Goal: Task Accomplishment & Management: Manage account settings

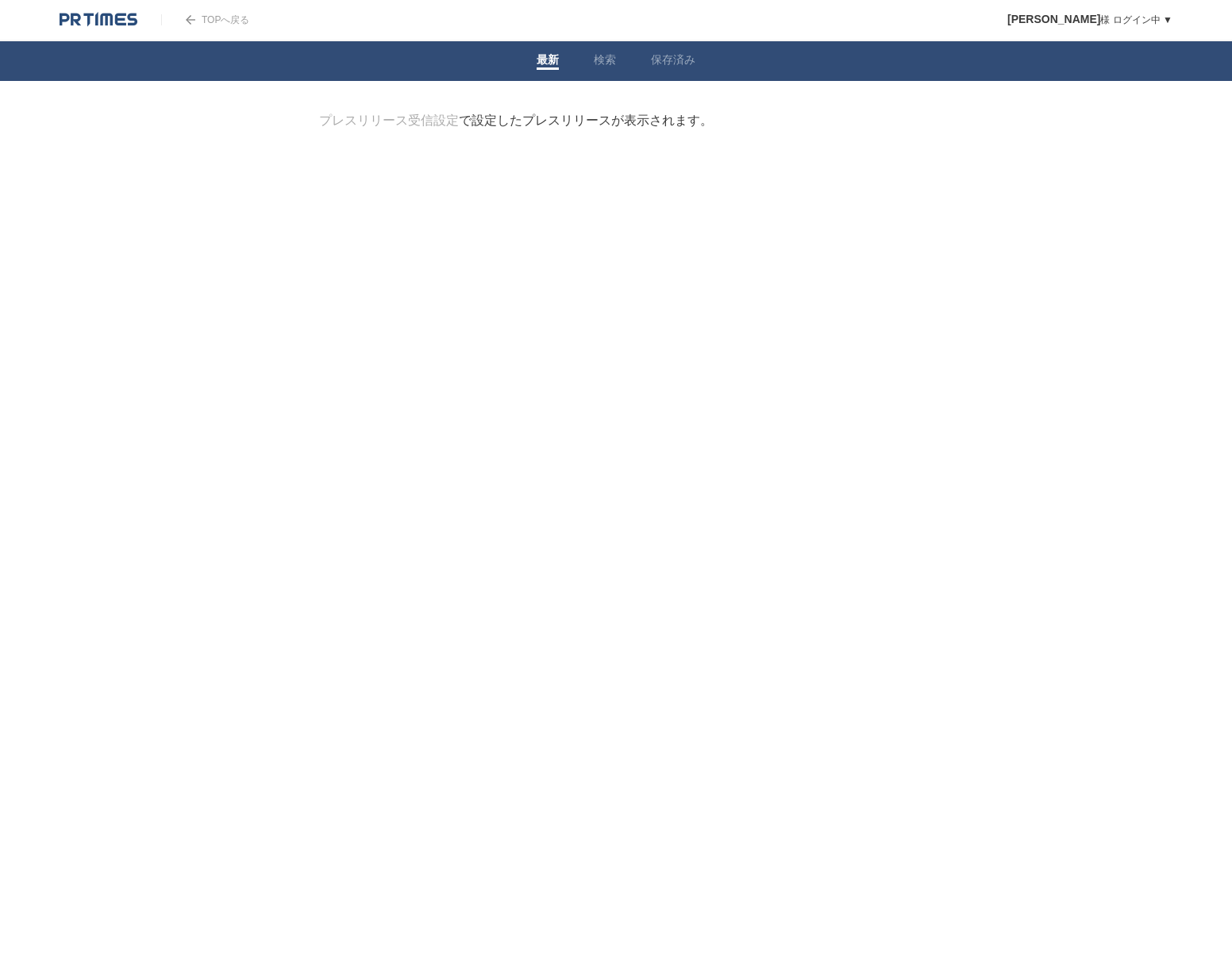
drag, startPoint x: 451, startPoint y: 128, endPoint x: 459, endPoint y: 124, distance: 8.9
click at [451, 127] on link "プレスリリース受信設定" at bounding box center [389, 120] width 140 height 13
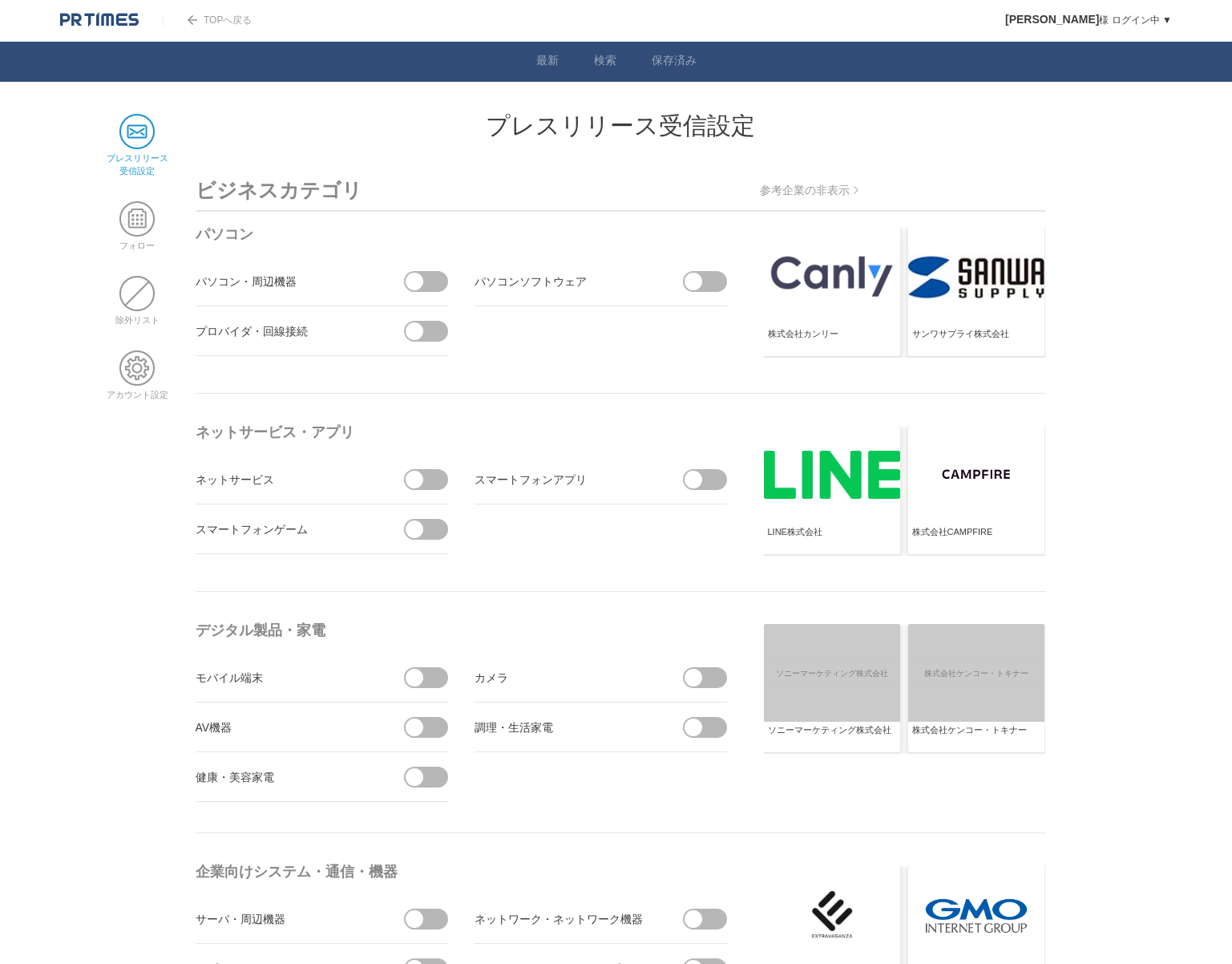
click at [433, 478] on span at bounding box center [431, 480] width 34 height 21
click at [0, 0] on input "checkbox" at bounding box center [0, 0] width 0 height 0
click at [709, 482] on span at bounding box center [710, 480] width 34 height 21
click at [0, 0] on input "checkbox" at bounding box center [0, 0] width 0 height 0
click at [425, 333] on span at bounding box center [431, 331] width 34 height 21
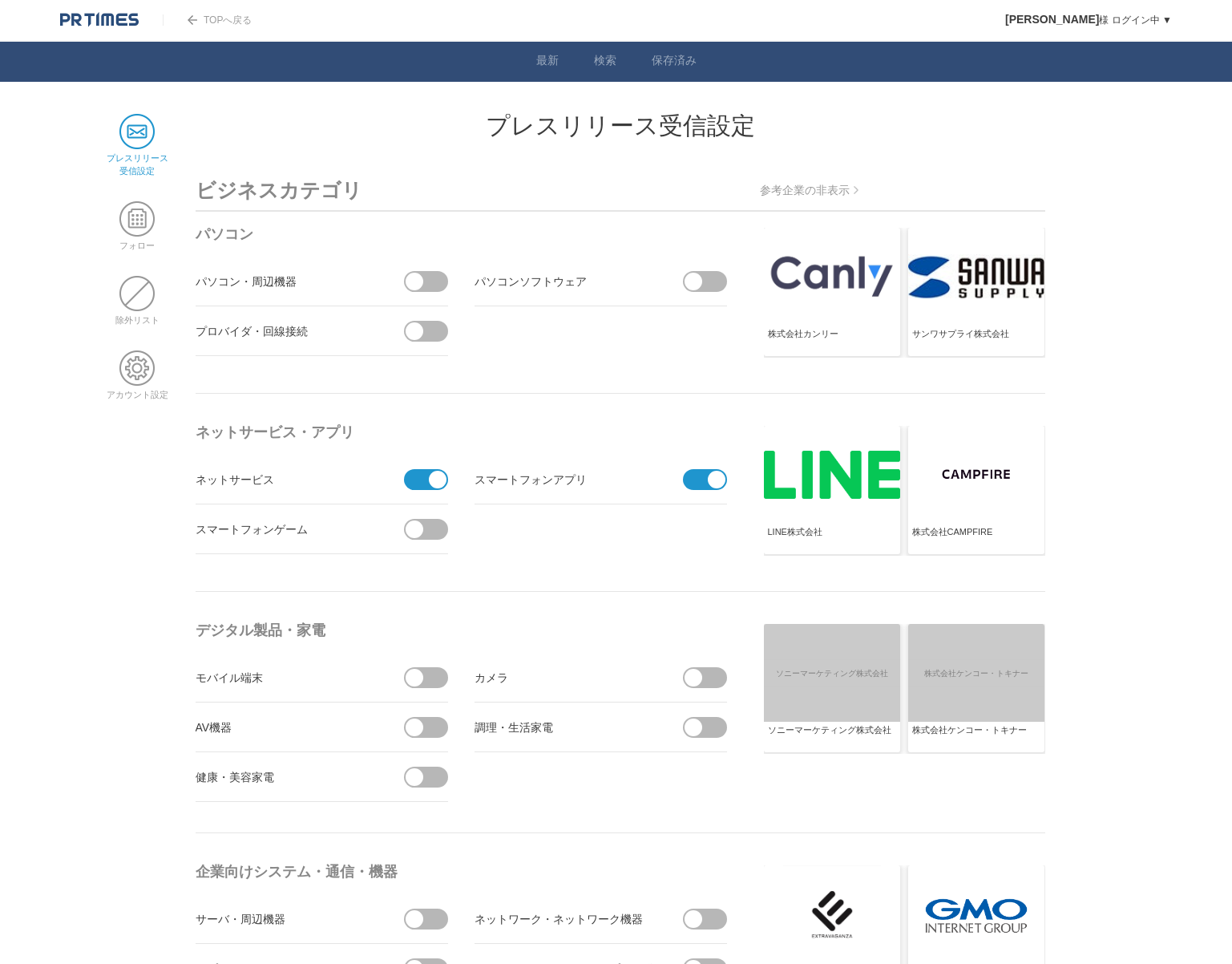
click at [0, 0] on input "checkbox" at bounding box center [0, 0] width 0 height 0
click at [709, 283] on span at bounding box center [710, 282] width 34 height 21
click at [0, 0] on input "checkbox" at bounding box center [0, 0] width 0 height 0
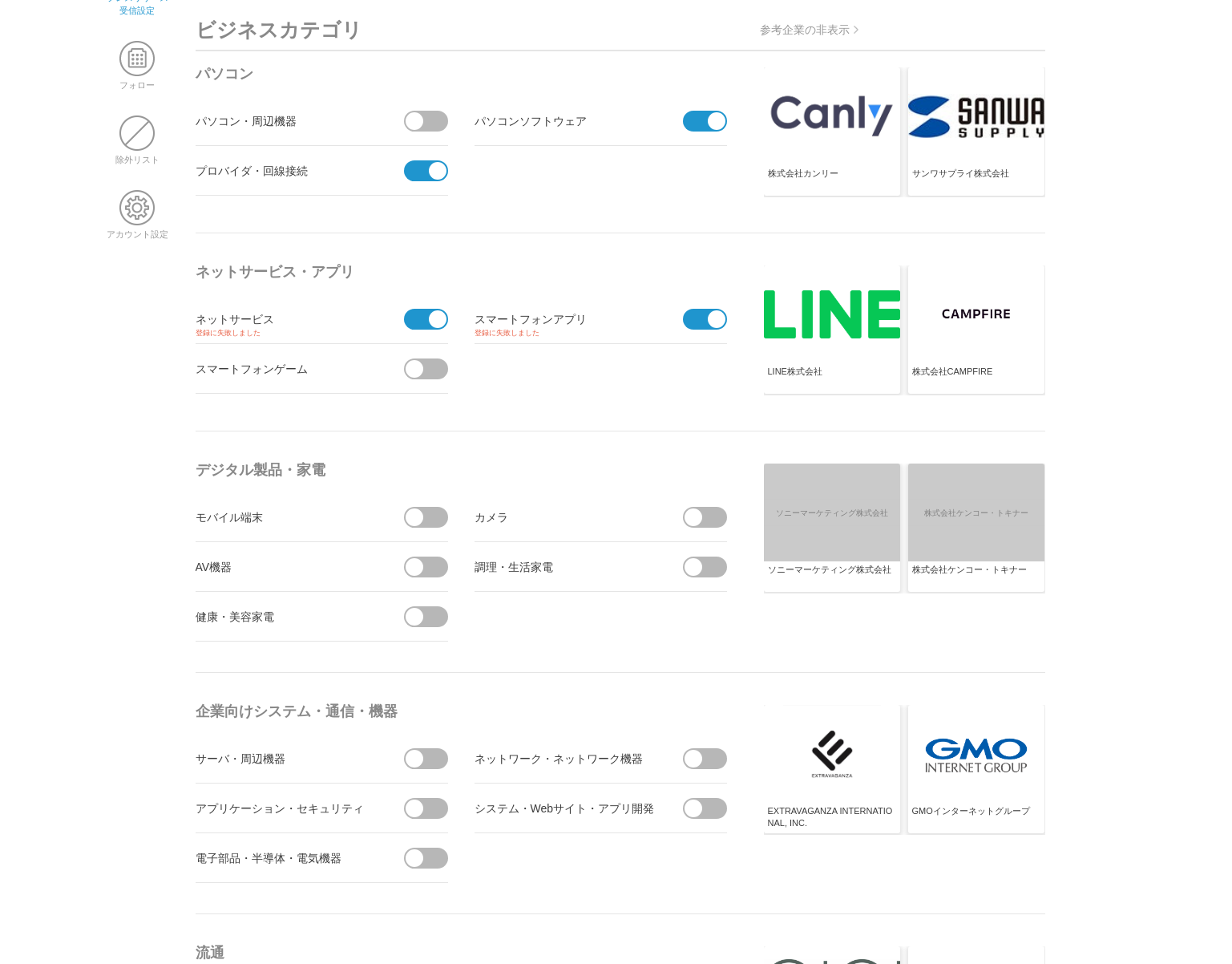
click at [710, 758] on span at bounding box center [710, 759] width 34 height 21
click at [0, 0] on input "checkbox" at bounding box center [0, 0] width 0 height 0
click at [709, 816] on span at bounding box center [710, 808] width 34 height 21
click at [0, 0] on input "checkbox" at bounding box center [0, 0] width 0 height 0
click at [426, 813] on span at bounding box center [431, 808] width 34 height 21
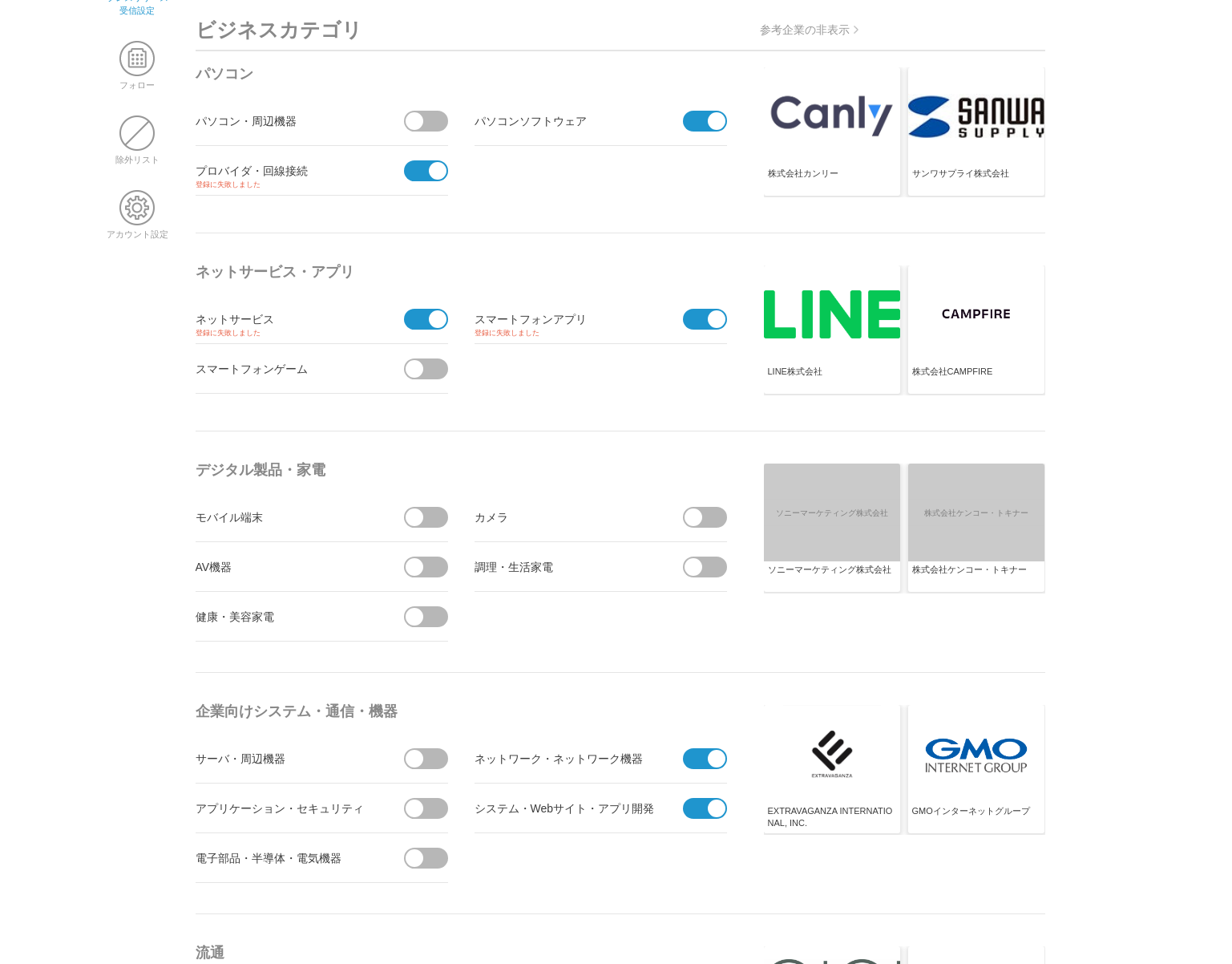
click at [0, 0] on input "checkbox" at bounding box center [0, 0] width 0 height 0
click at [438, 768] on span at bounding box center [431, 759] width 34 height 21
click at [0, 0] on input "checkbox" at bounding box center [0, 0] width 0 height 0
click at [435, 863] on span at bounding box center [431, 858] width 34 height 21
click at [0, 0] on input "checkbox" at bounding box center [0, 0] width 0 height 0
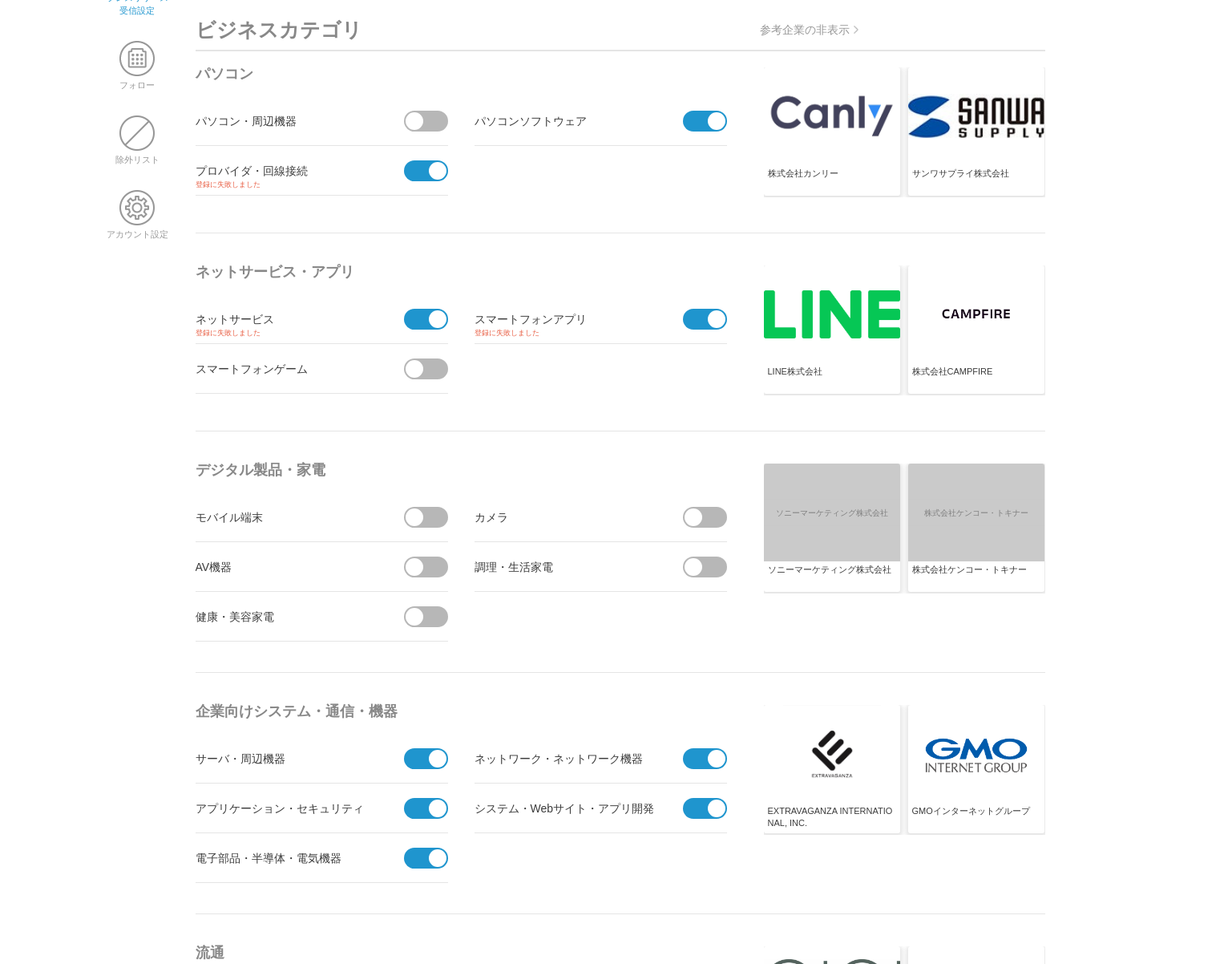
click at [419, 505] on li "モバイル端末" at bounding box center [321, 517] width 253 height 49
click at [440, 519] on span at bounding box center [431, 518] width 34 height 21
click at [0, 0] on input "checkbox" at bounding box center [0, 0] width 0 height 0
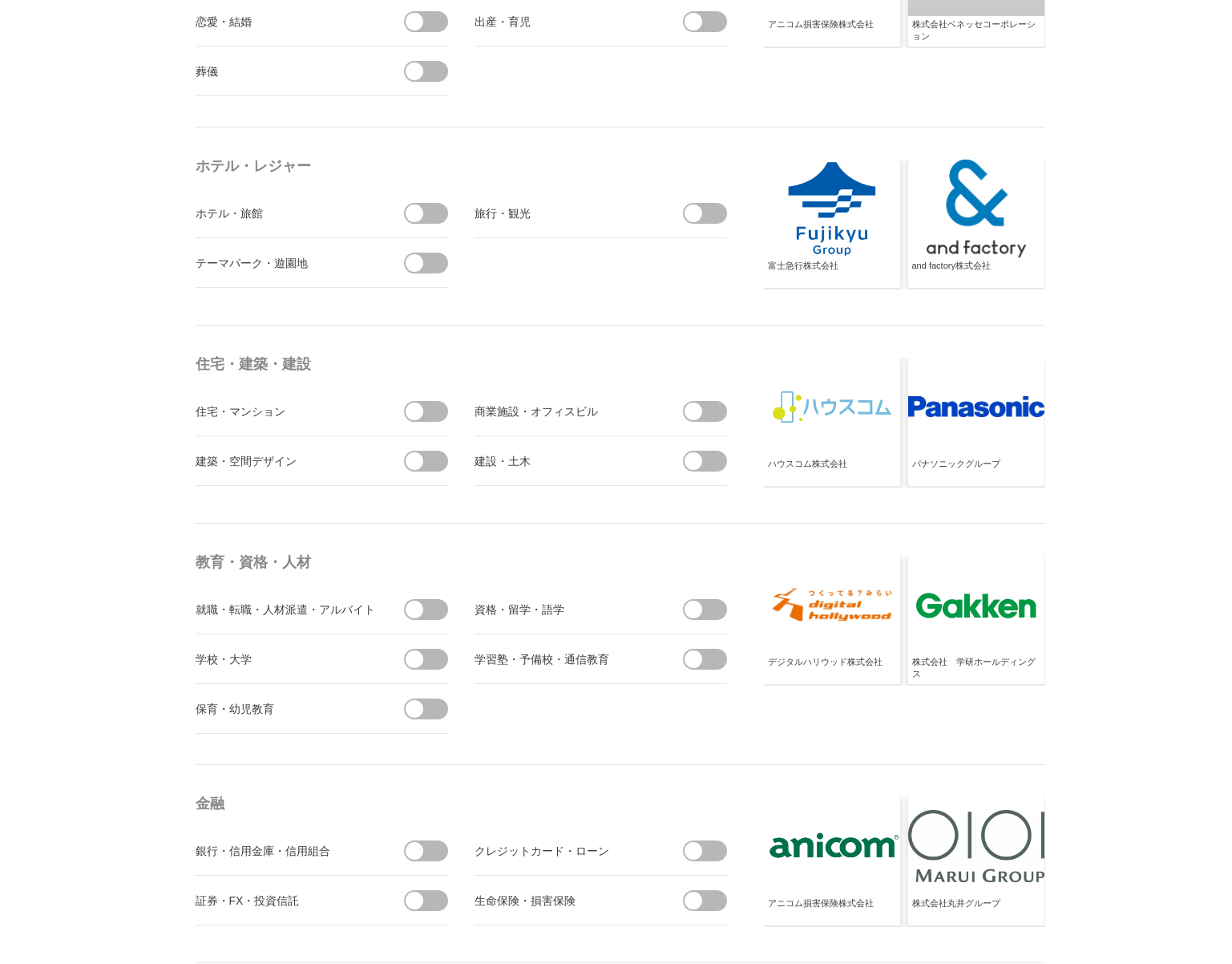
scroll to position [3769, 0]
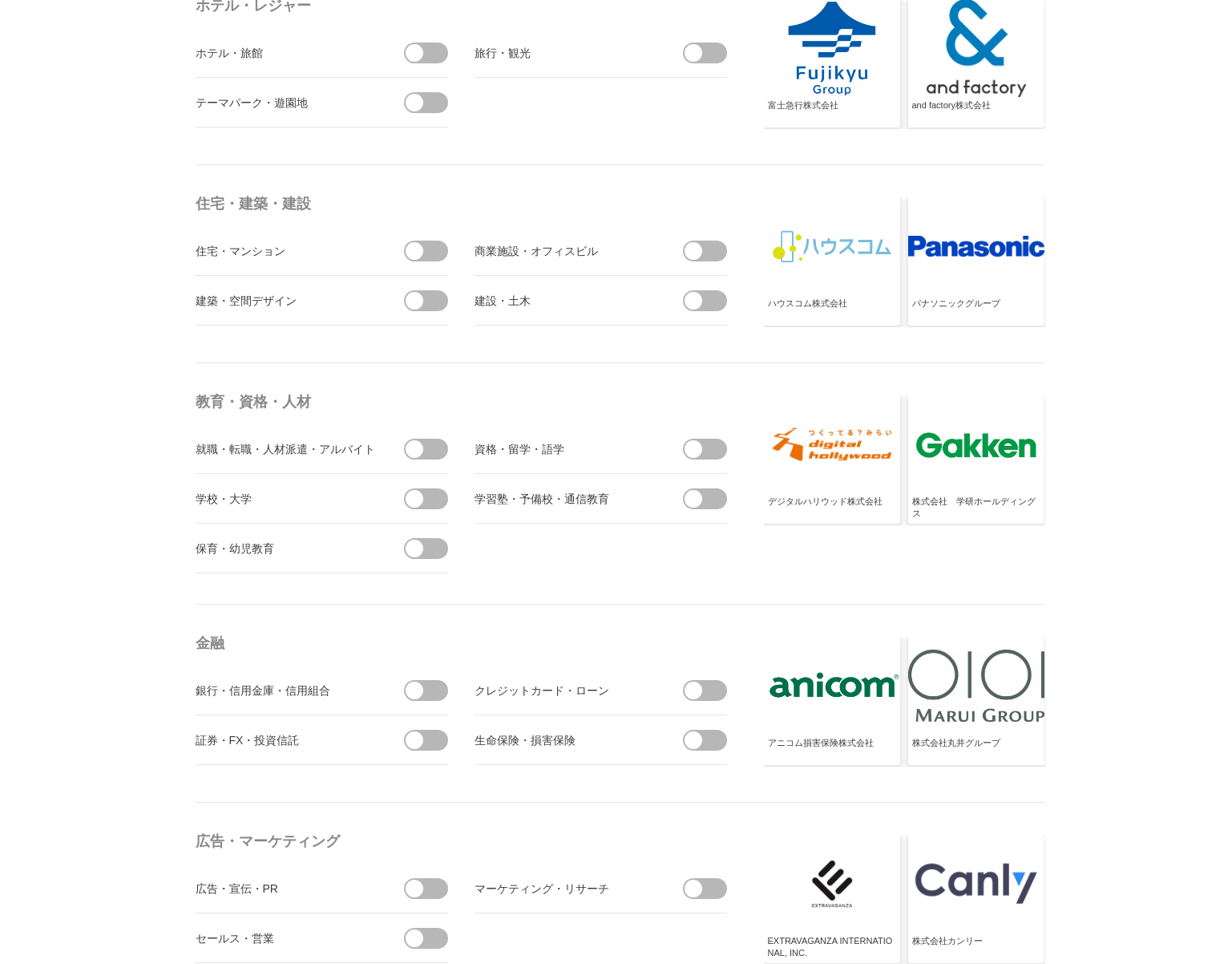
click at [410, 696] on span at bounding box center [414, 690] width 18 height 18
click at [0, 0] on input "checkbox" at bounding box center [0, 0] width 0 height 0
click at [412, 738] on span at bounding box center [414, 740] width 18 height 18
click at [0, 0] on input "checkbox" at bounding box center [0, 0] width 0 height 0
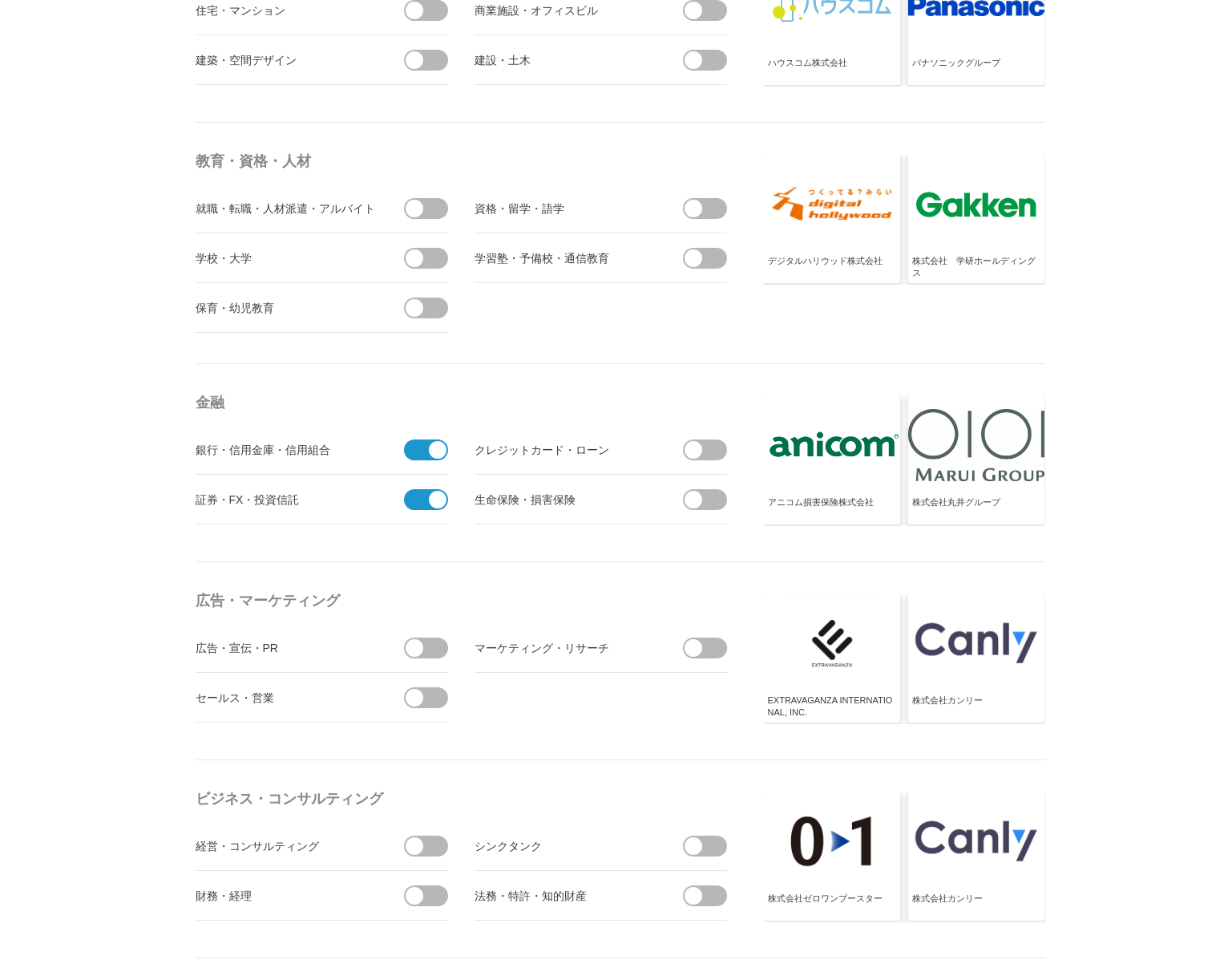
scroll to position [4090, 0]
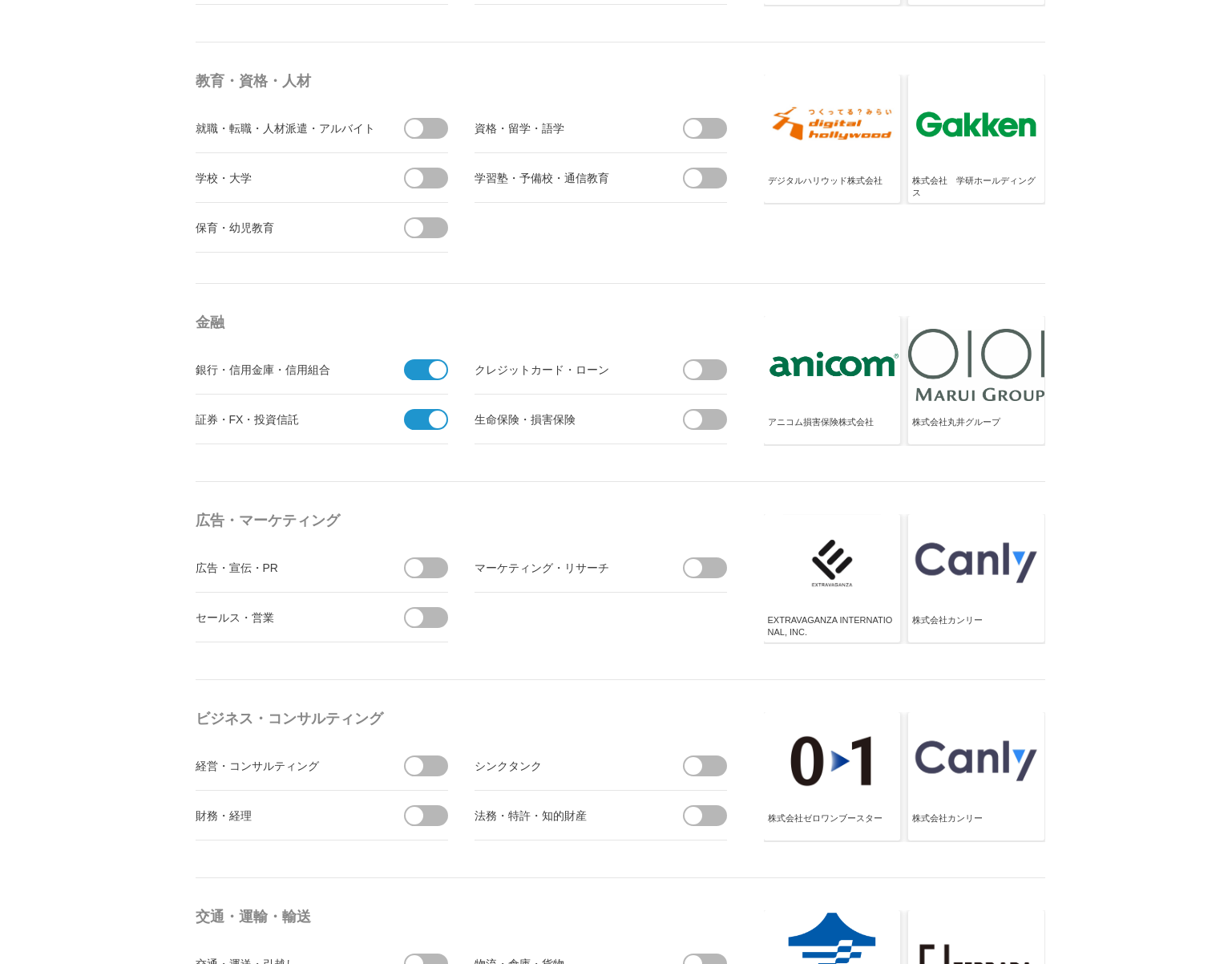
click at [435, 764] on span at bounding box center [431, 766] width 34 height 21
click at [0, 0] on input "checkbox" at bounding box center [0, 0] width 0 height 0
click at [427, 817] on span at bounding box center [431, 816] width 34 height 21
click at [0, 0] on input "checkbox" at bounding box center [0, 0] width 0 height 0
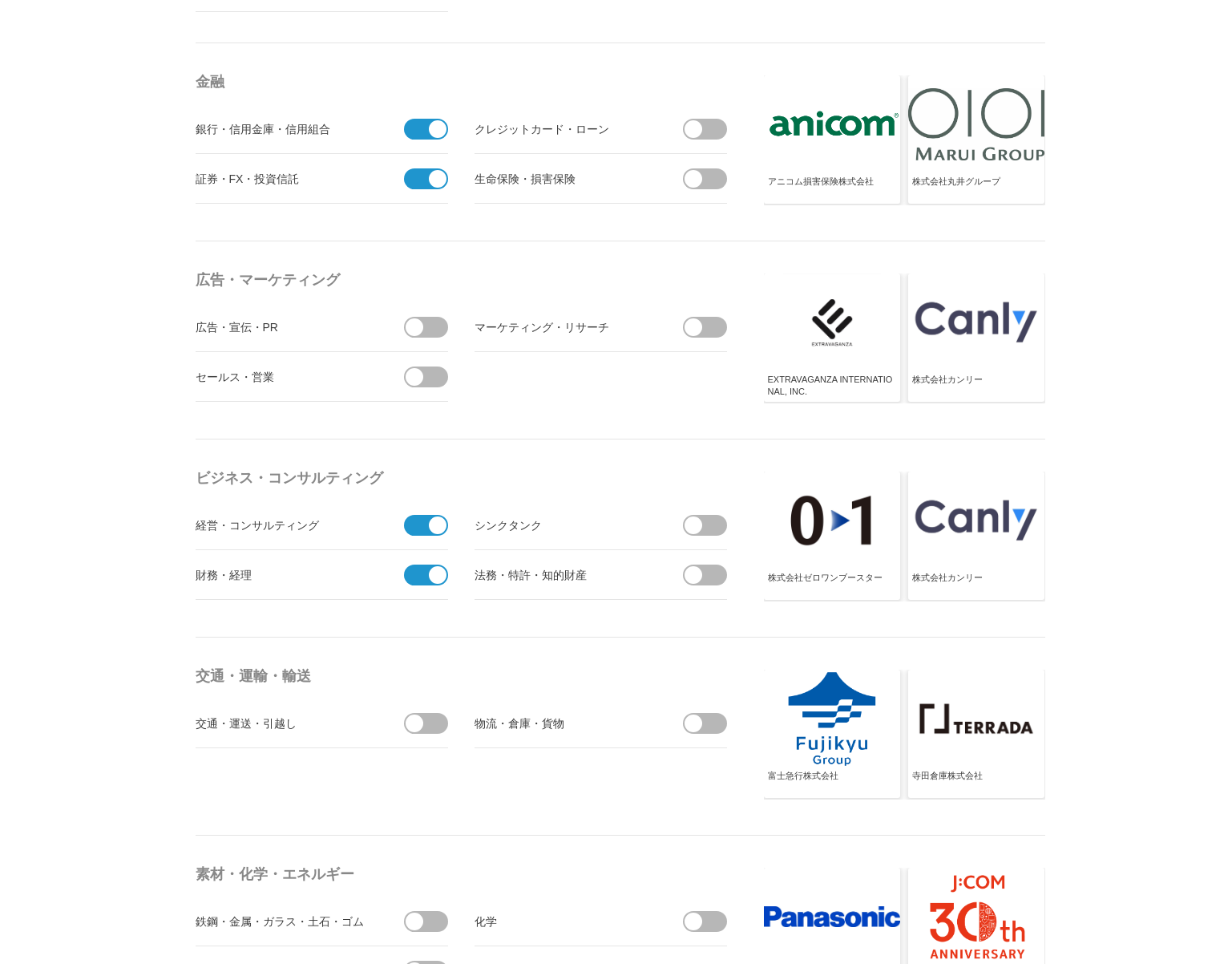
scroll to position [4411, 0]
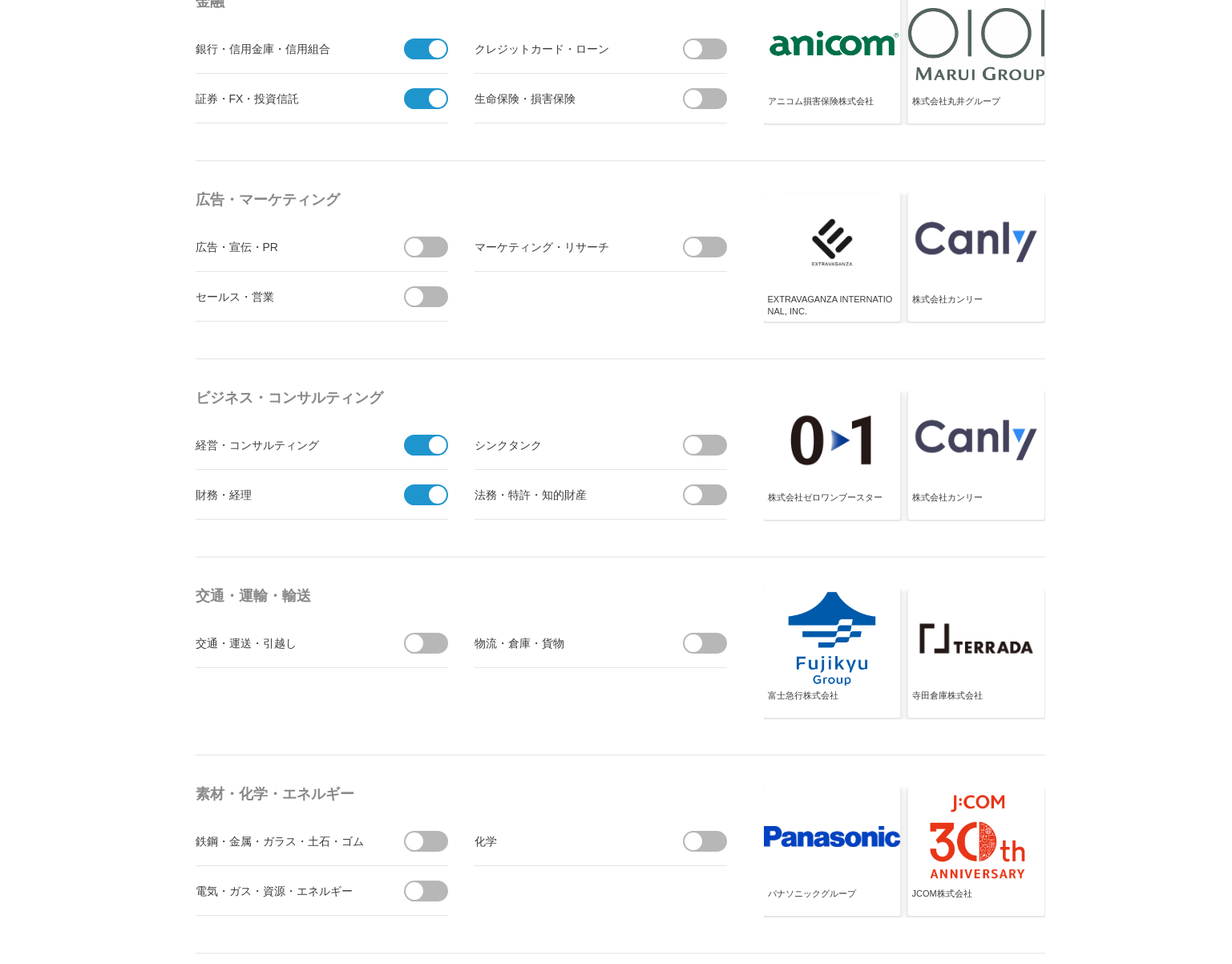
click at [427, 651] on span at bounding box center [431, 643] width 34 height 21
click at [0, 0] on input "checkbox" at bounding box center [0, 0] width 0 height 0
click at [693, 649] on span at bounding box center [693, 643] width 18 height 18
click at [0, 0] on input "checkbox" at bounding box center [0, 0] width 0 height 0
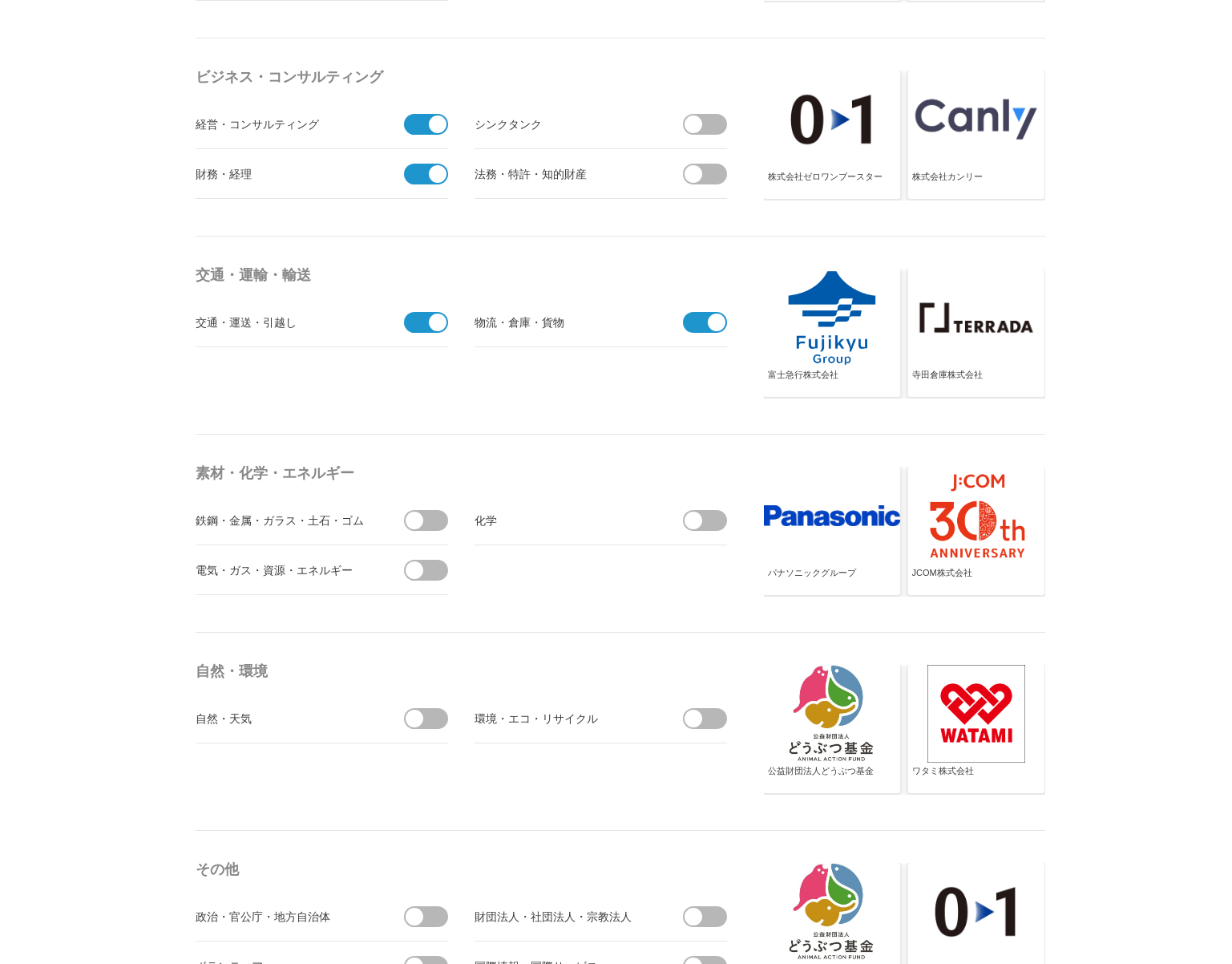
click at [411, 568] on span at bounding box center [414, 570] width 18 height 18
click at [0, 0] on input "checkbox" at bounding box center [0, 0] width 0 height 0
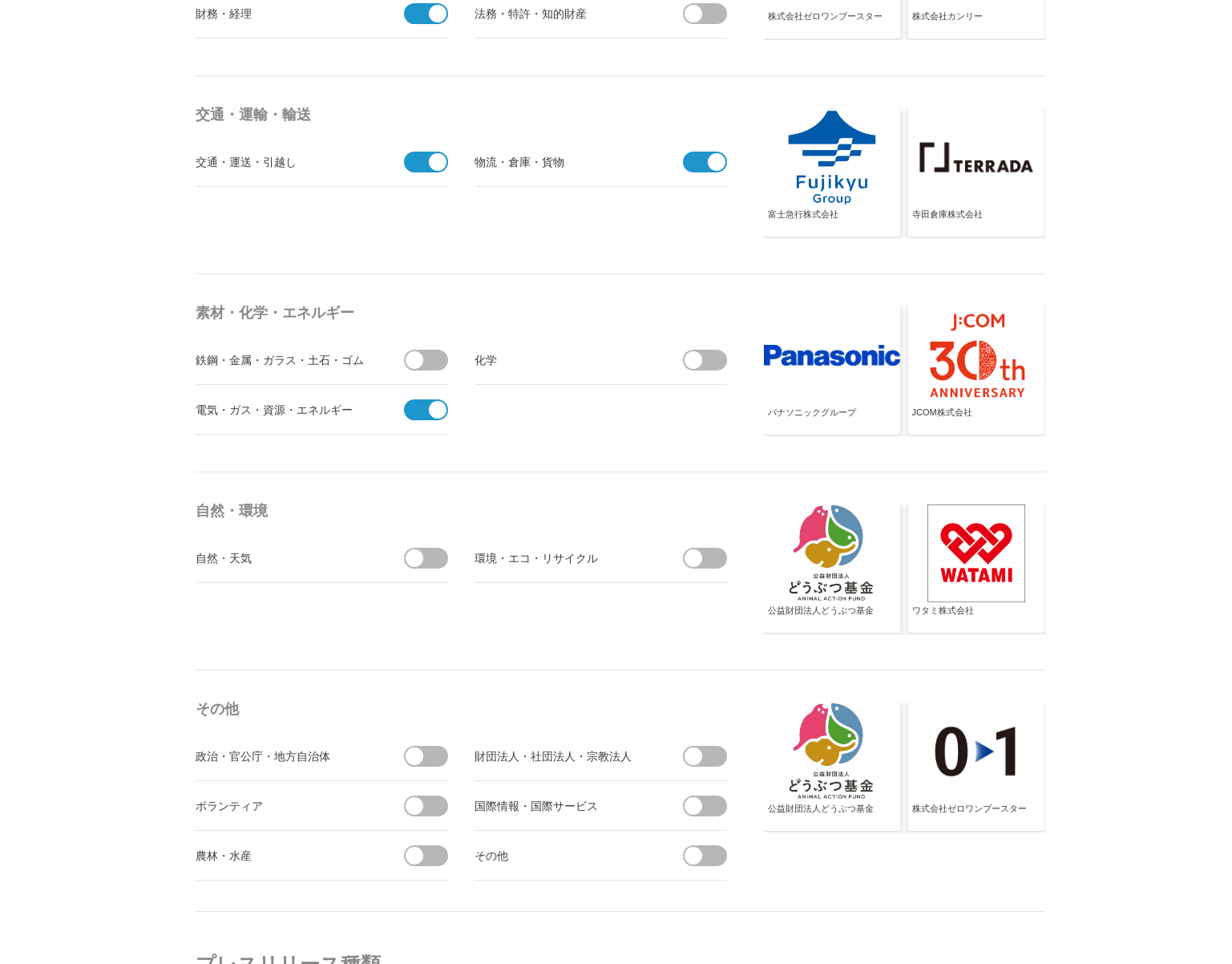
click at [436, 758] on span at bounding box center [431, 756] width 34 height 21
click at [0, 0] on input "checkbox" at bounding box center [0, 0] width 0 height 0
click at [715, 810] on span at bounding box center [710, 806] width 34 height 21
click at [0, 0] on input "checkbox" at bounding box center [0, 0] width 0 height 0
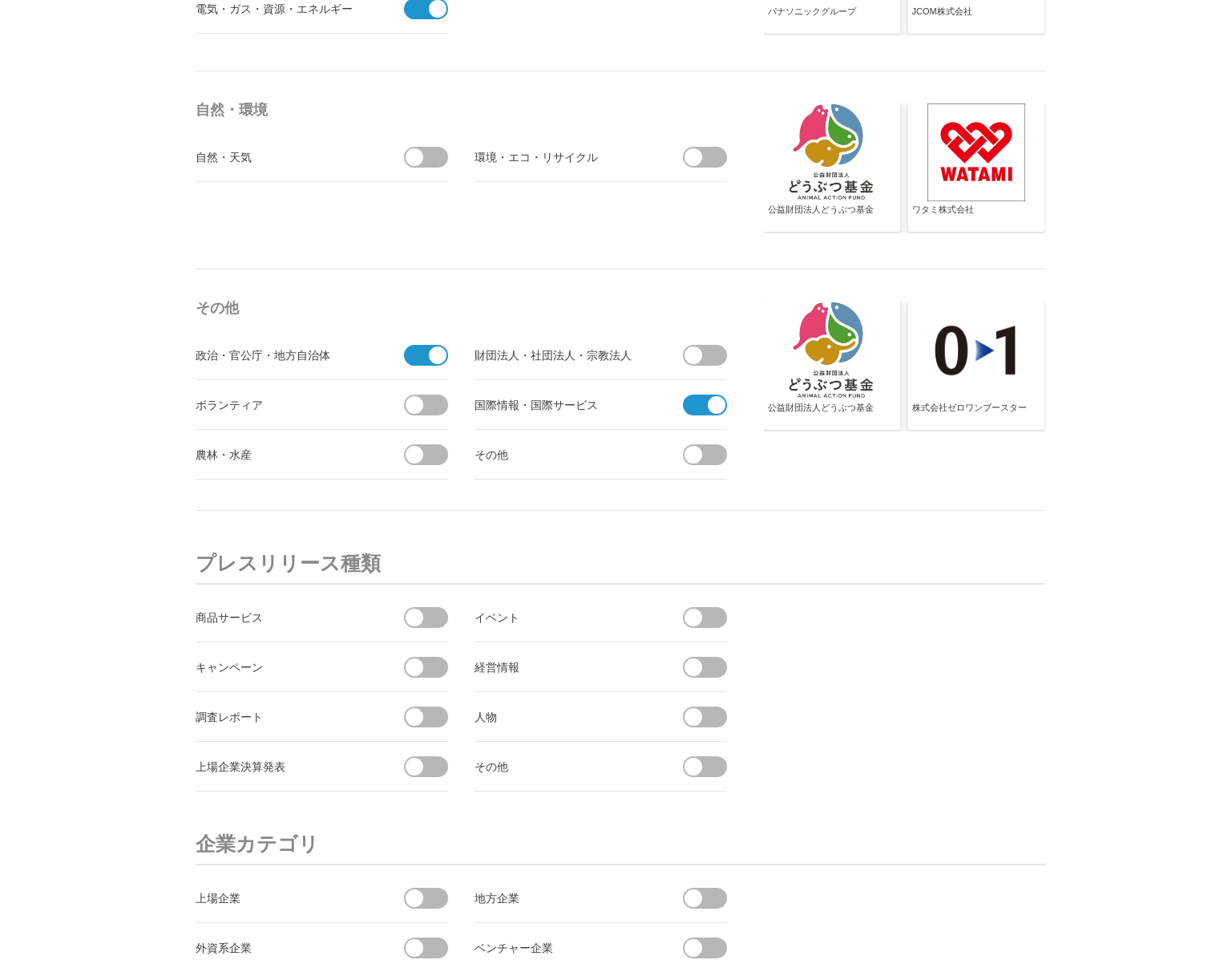
scroll to position [5373, 0]
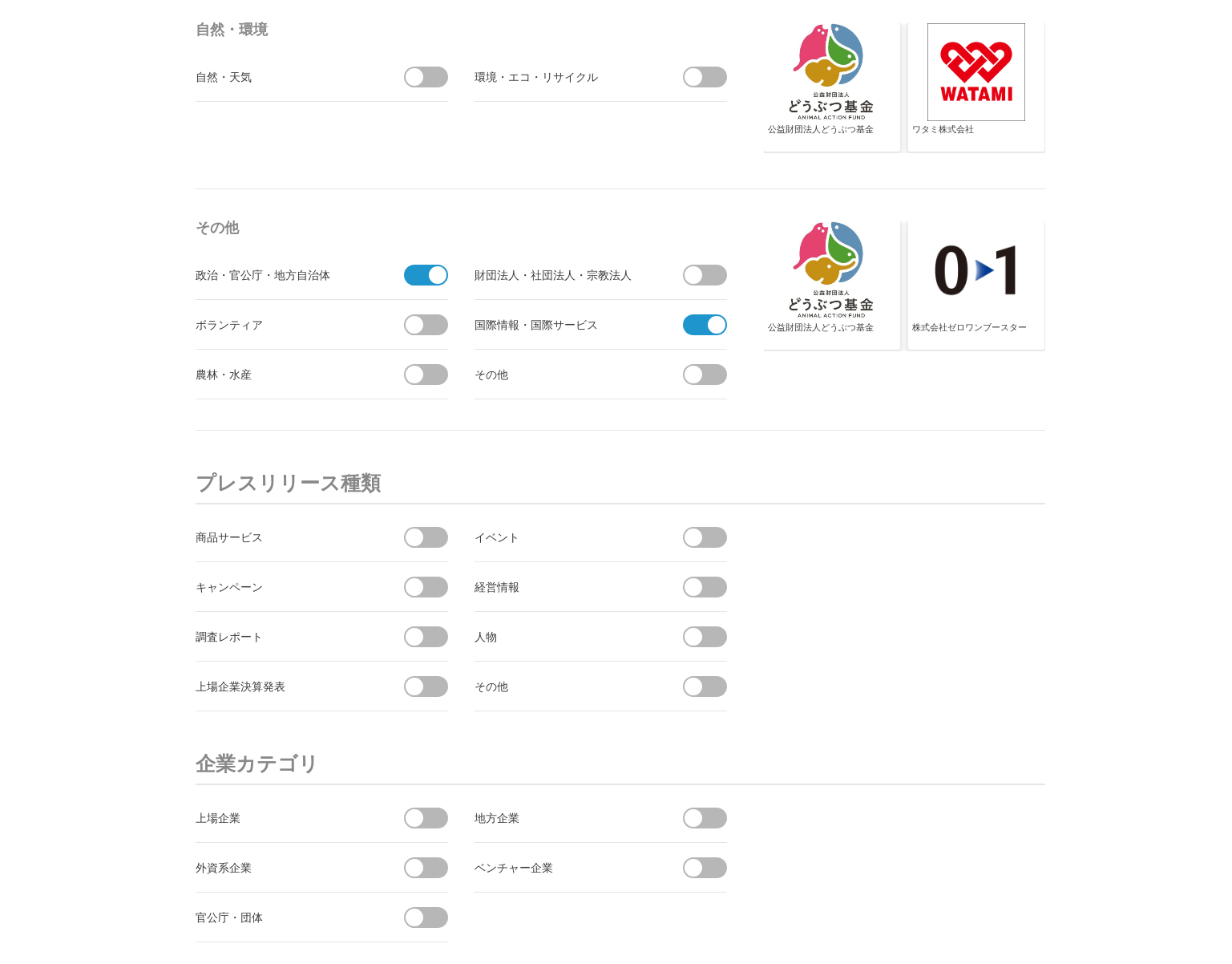
click at [723, 587] on span at bounding box center [710, 588] width 34 height 21
click at [0, 0] on input "checkbox" at bounding box center [0, 0] width 0 height 0
click at [419, 690] on span at bounding box center [414, 687] width 18 height 18
click at [0, 0] on input "checkbox" at bounding box center [0, 0] width 0 height 0
click at [424, 639] on span at bounding box center [431, 637] width 34 height 21
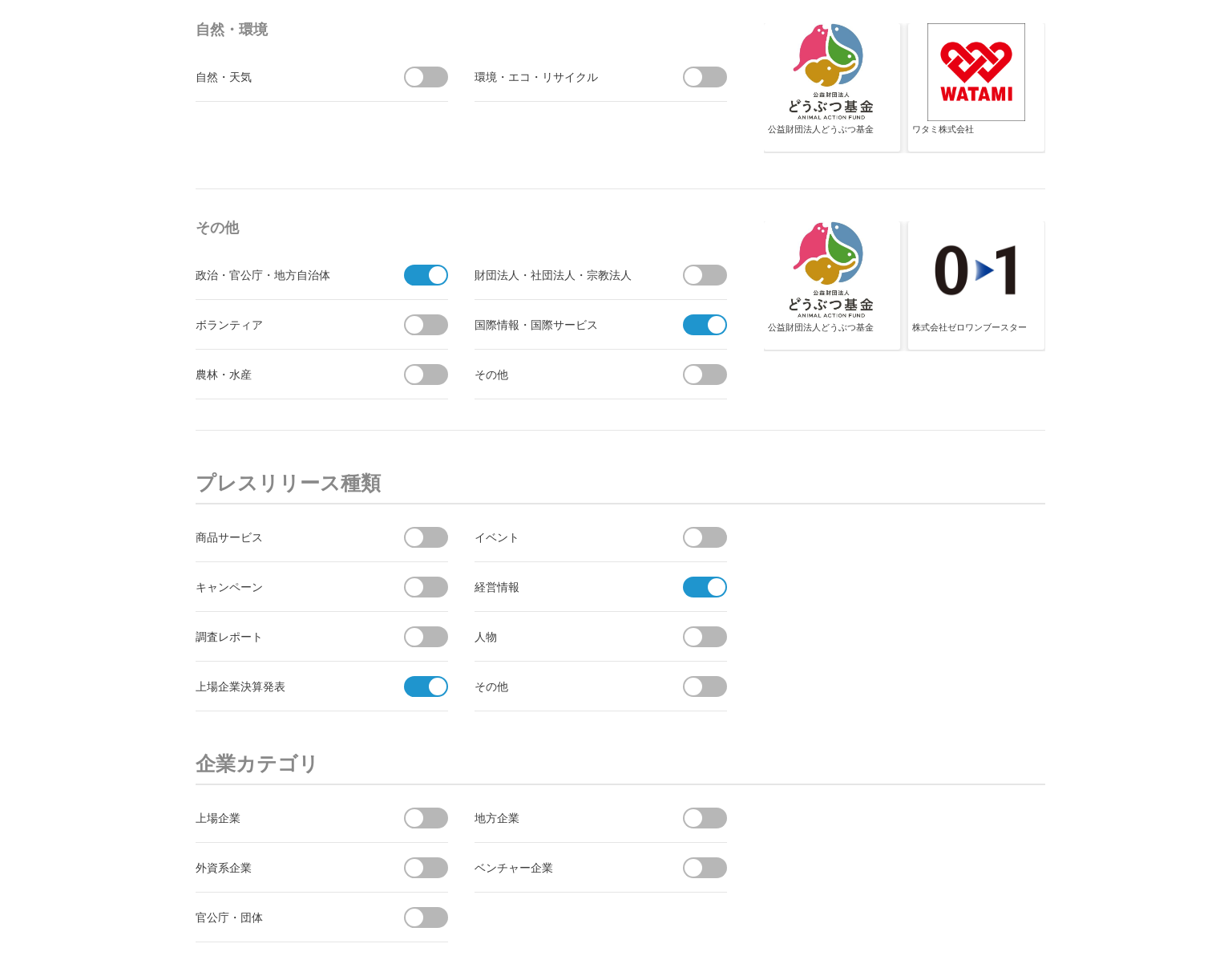
click at [0, 0] on input "checkbox" at bounding box center [0, 0] width 0 height 0
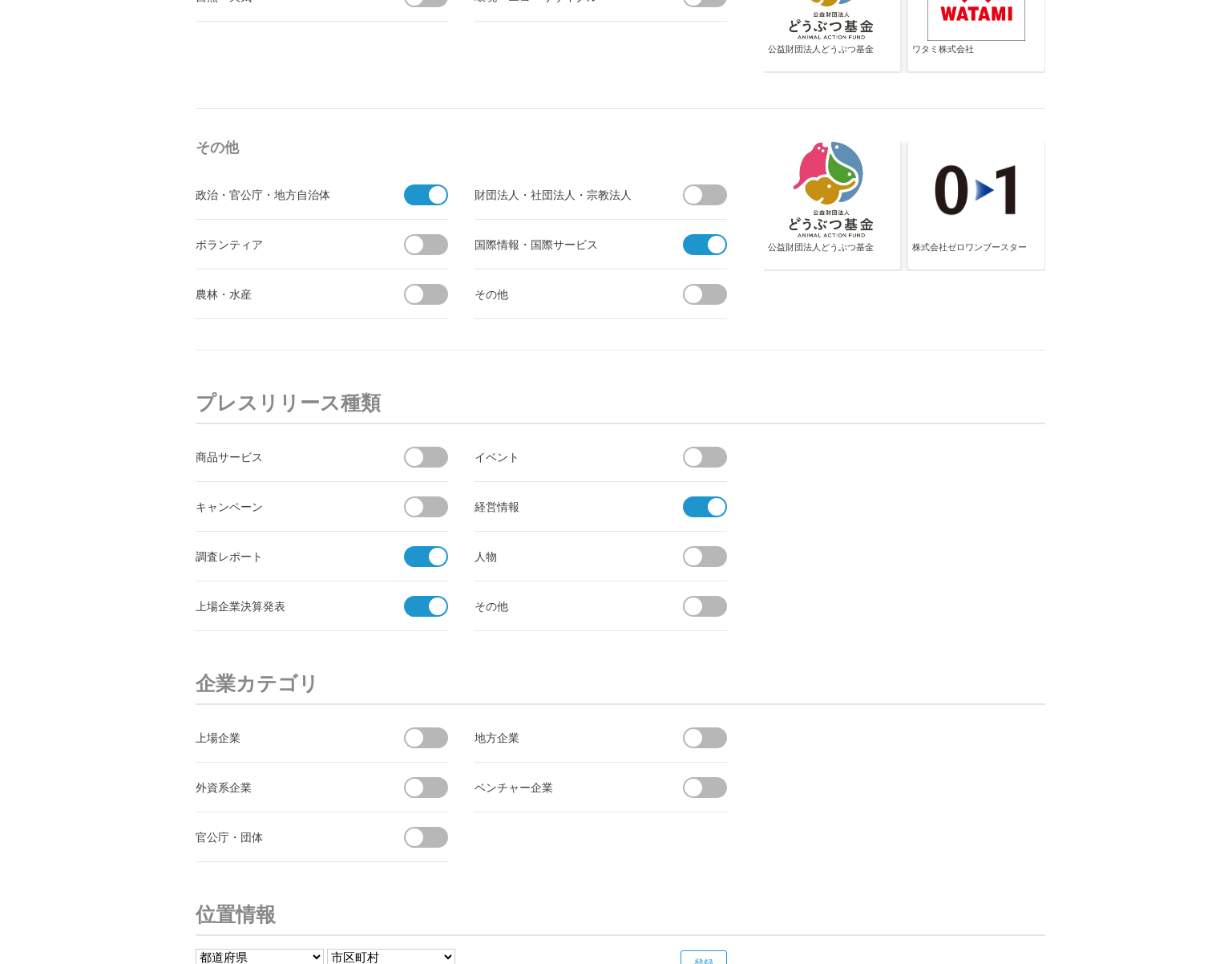
scroll to position [5533, 0]
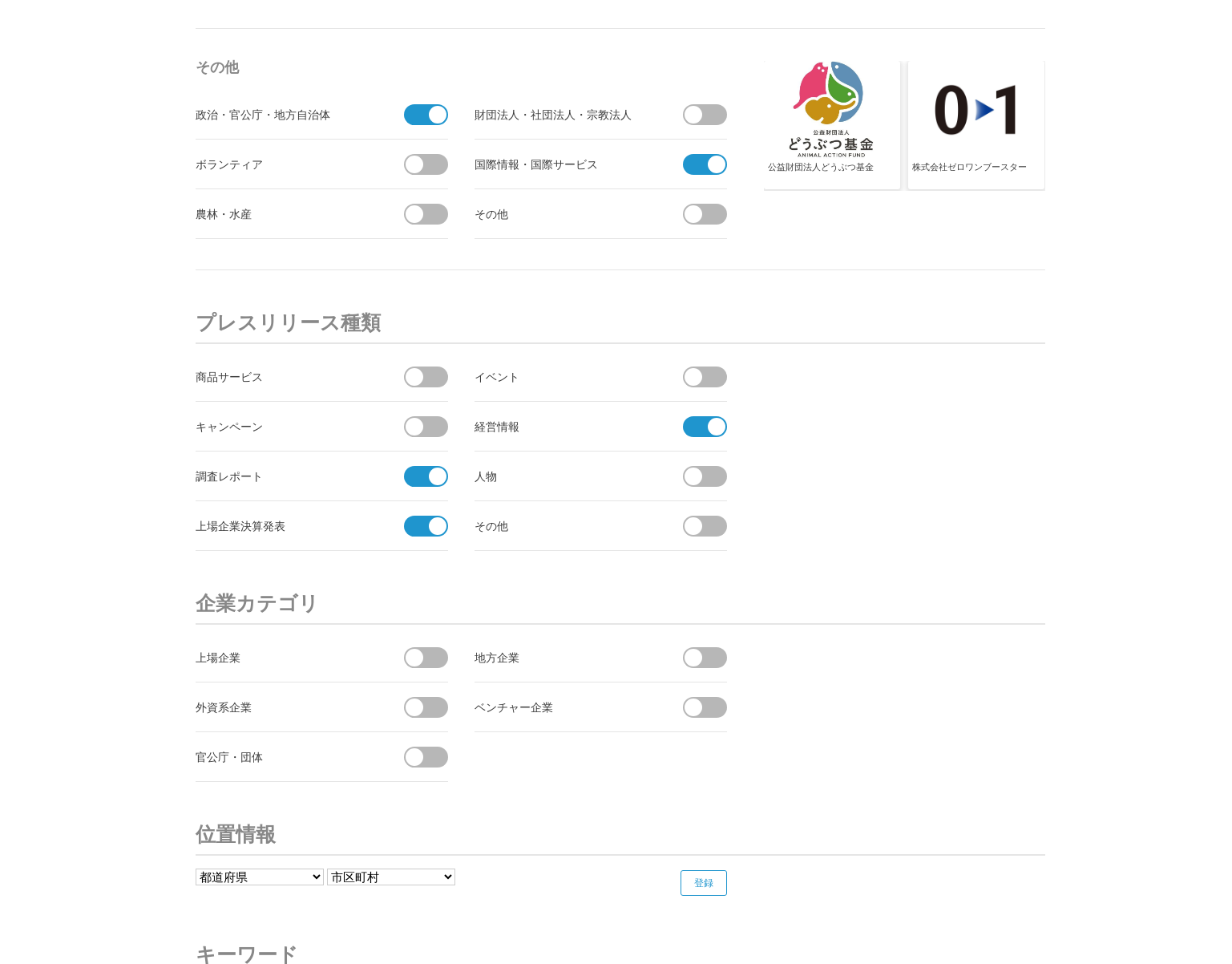
click at [429, 744] on li "官公庁・団体" at bounding box center [321, 757] width 253 height 49
click at [414, 647] on span at bounding box center [431, 657] width 34 height 21
click at [0, 0] on input "checkbox" at bounding box center [0, 0] width 0 height 0
click at [428, 712] on span at bounding box center [431, 708] width 34 height 21
click at [0, 0] on input "checkbox" at bounding box center [0, 0] width 0 height 0
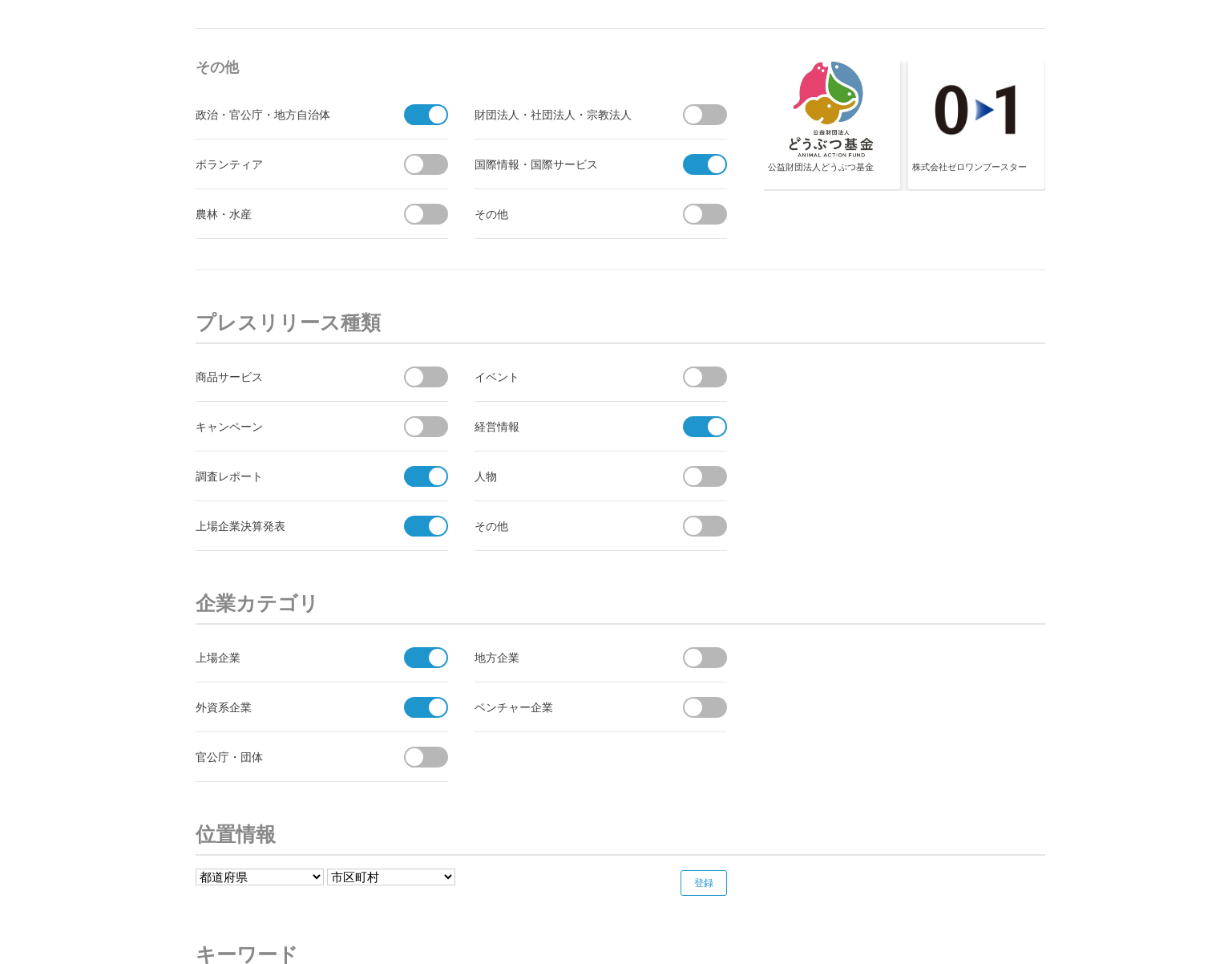
click at [712, 666] on span at bounding box center [710, 657] width 34 height 21
click at [0, 0] on input "checkbox" at bounding box center [0, 0] width 0 height 0
click at [426, 752] on span at bounding box center [431, 757] width 34 height 21
click at [0, 0] on input "checkbox" at bounding box center [0, 0] width 0 height 0
click at [707, 706] on span at bounding box center [710, 708] width 34 height 21
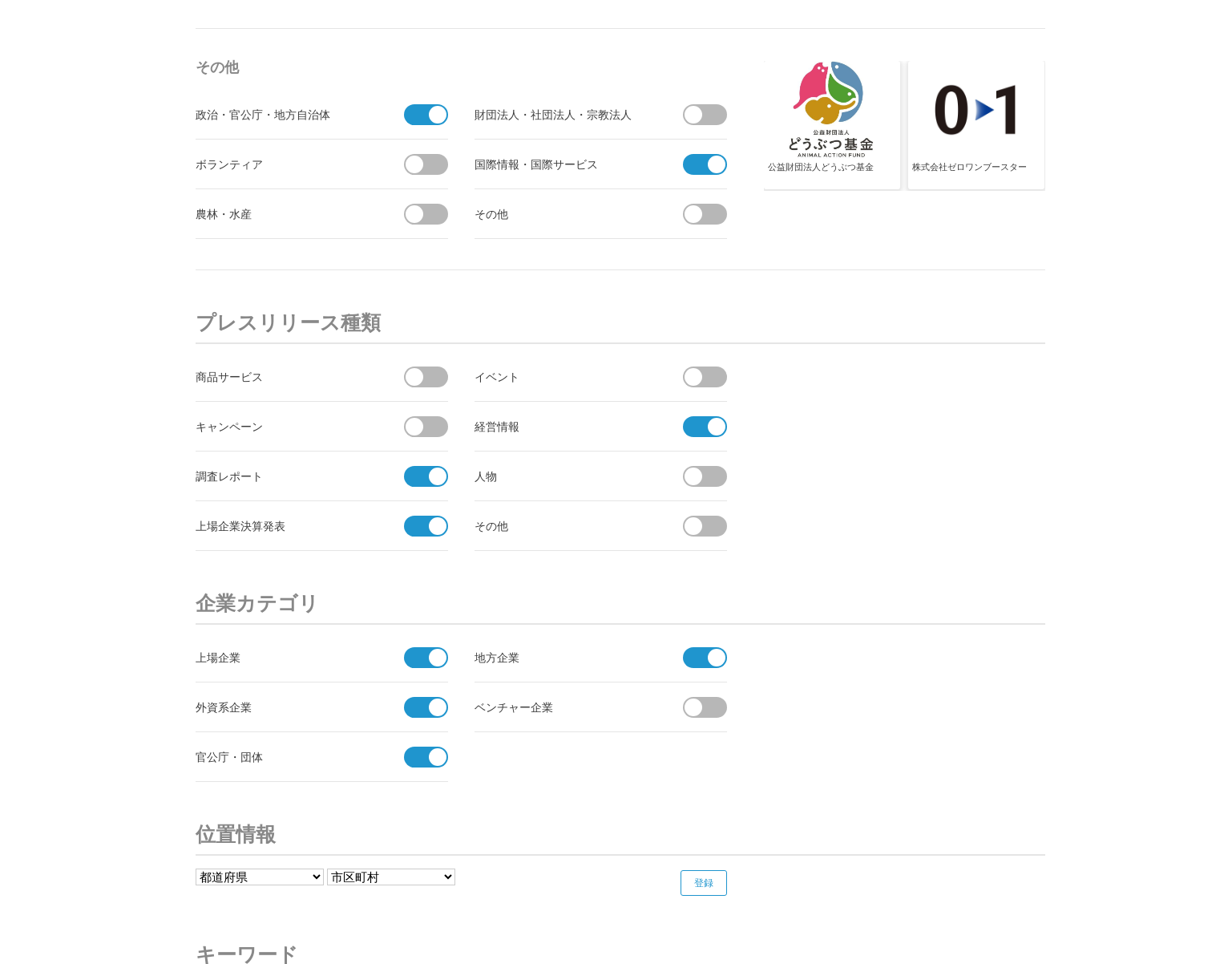
click at [0, 0] on input "checkbox" at bounding box center [0, 0] width 0 height 0
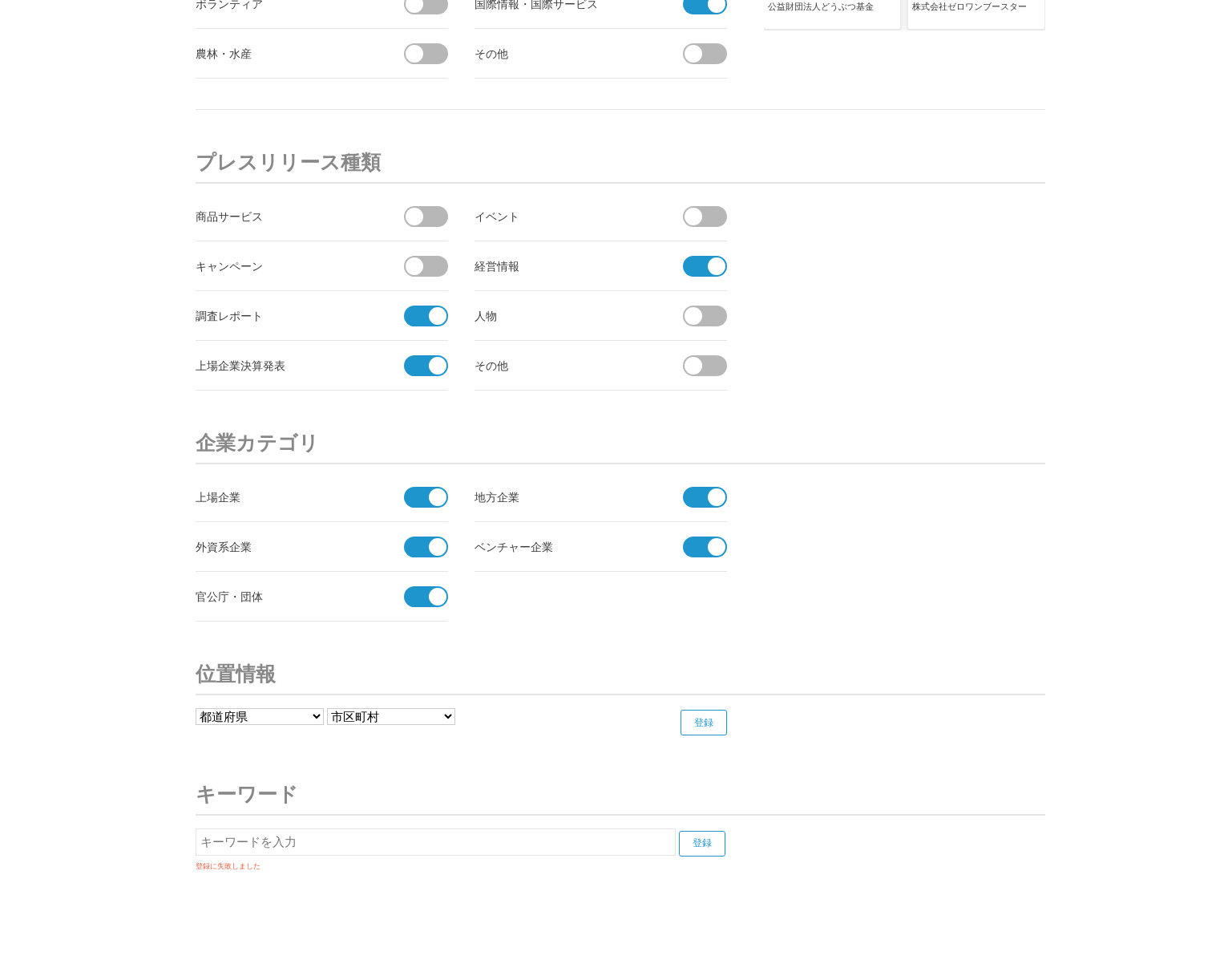
scroll to position [5744, 0]
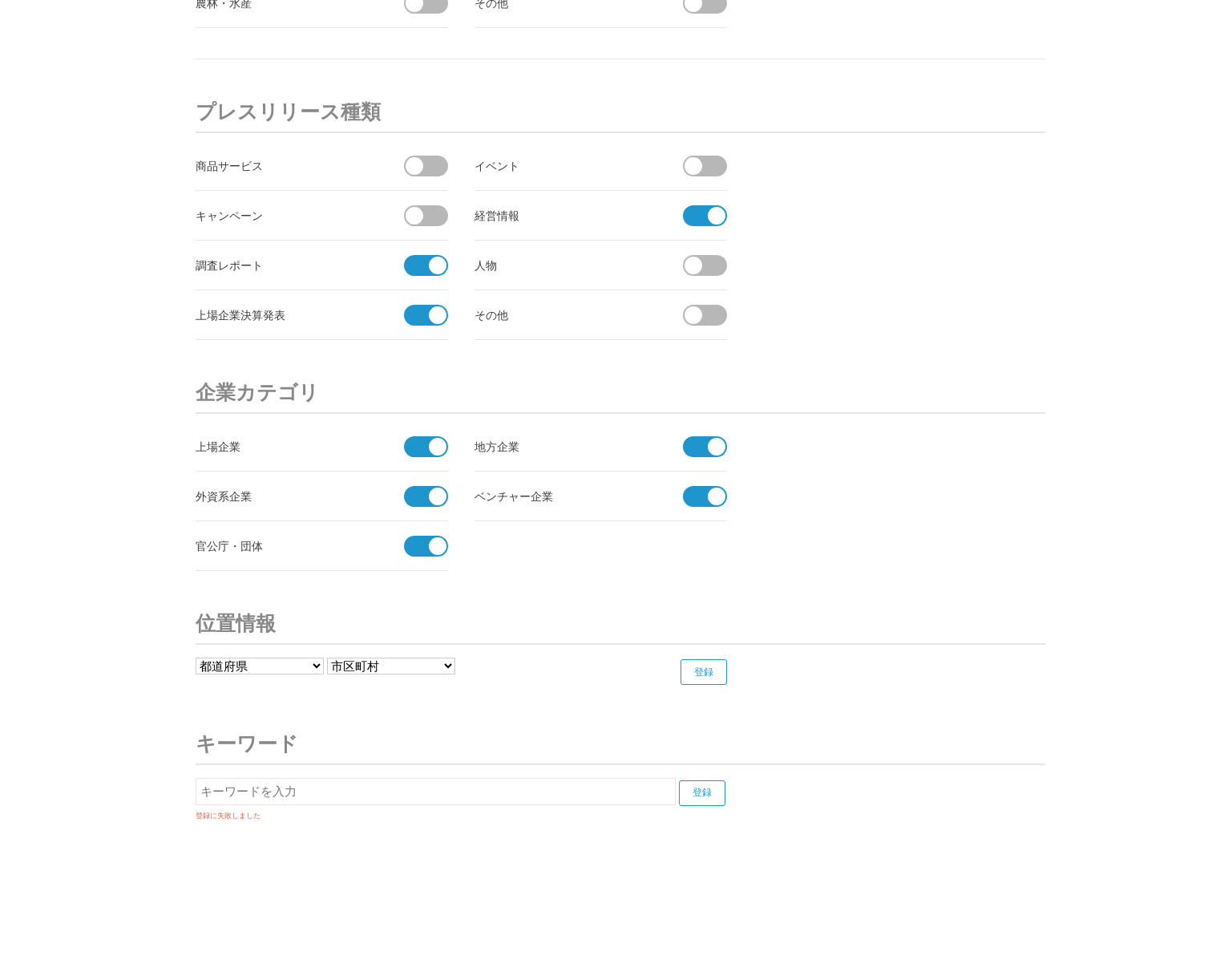
click at [306, 670] on select "都道府県 北海道 青森県 岩手県 宮城県 秋田県 山形県 福島県 茨城県 栃木県 群馬県 埼玉県 千葉県 東京都 神奈川県 新潟県 富山県 石川県 福井県" at bounding box center [259, 665] width 128 height 17
select select "14"
click at [195, 657] on select "都道府県 北海道 青森県 岩手県 宮城県 秋田県 山形県 福島県 茨城県 栃木県 群馬県 埼玉県 千葉県 東京都 神奈川県 新潟県 富山県 石川県 福井県" at bounding box center [259, 665] width 128 height 17
drag, startPoint x: 712, startPoint y: 678, endPoint x: 604, endPoint y: 769, distance: 141.2
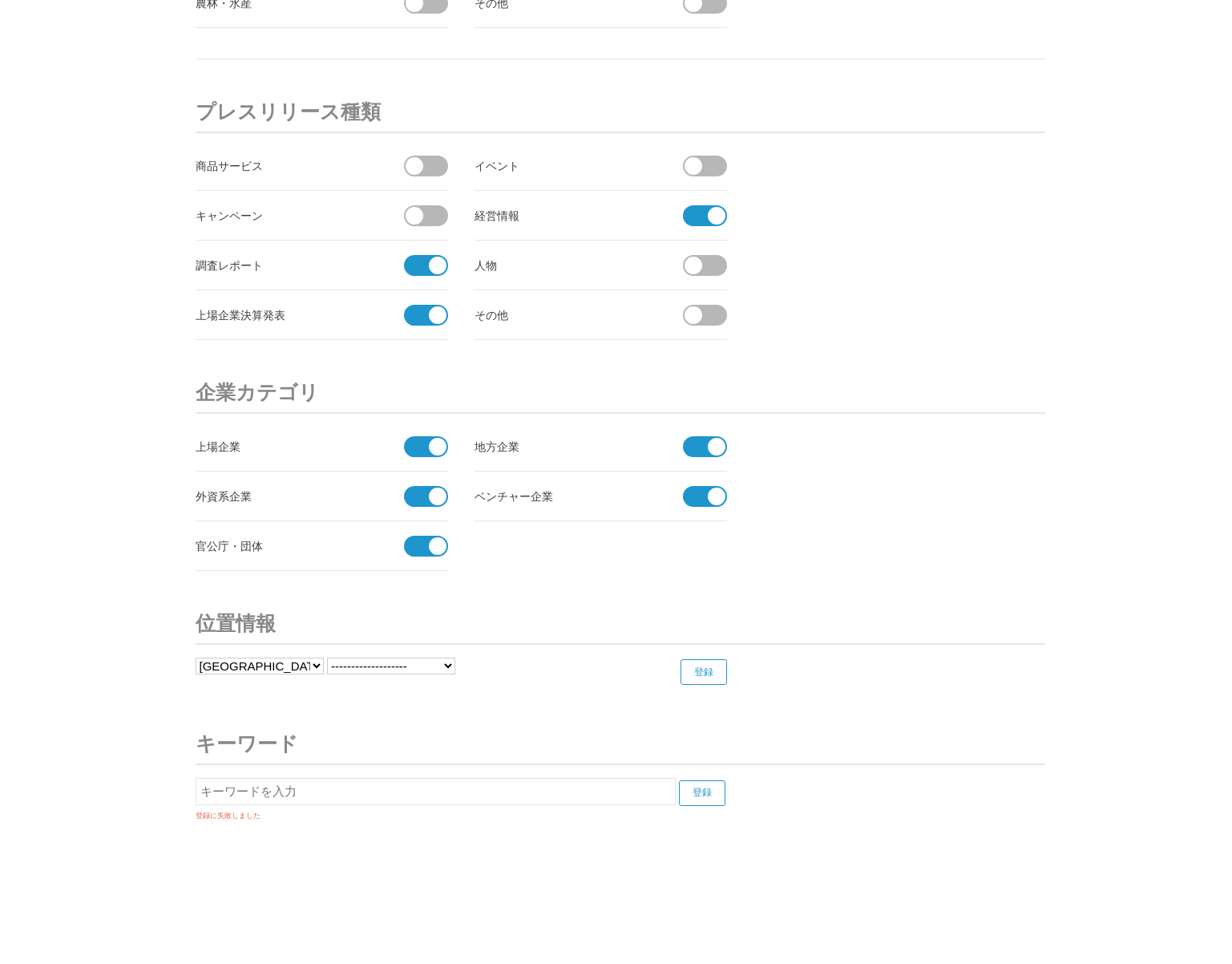
click at [578, 795] on input "text" at bounding box center [435, 791] width 480 height 27
click at [708, 678] on input "登録" at bounding box center [704, 672] width 47 height 26
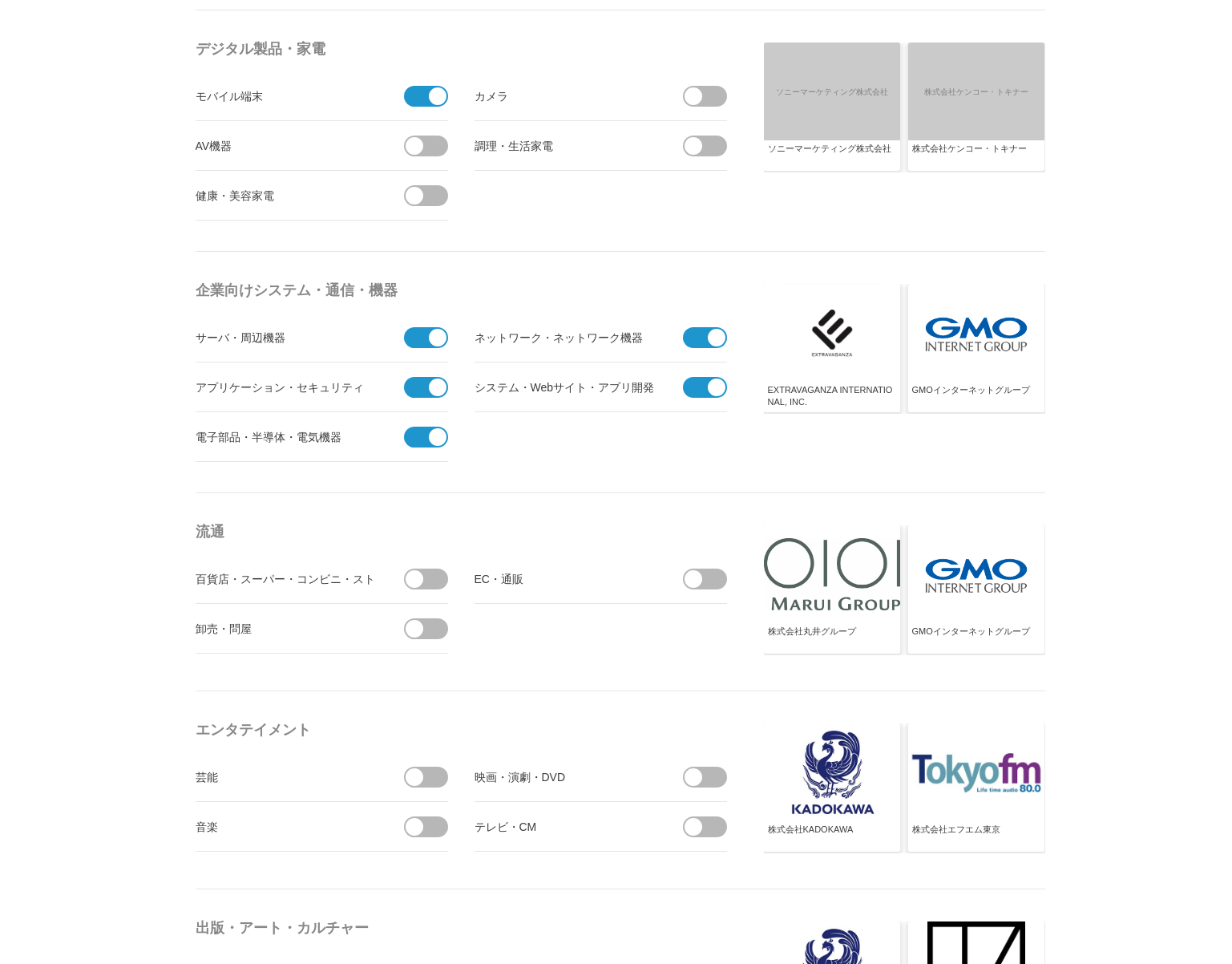
scroll to position [0, 0]
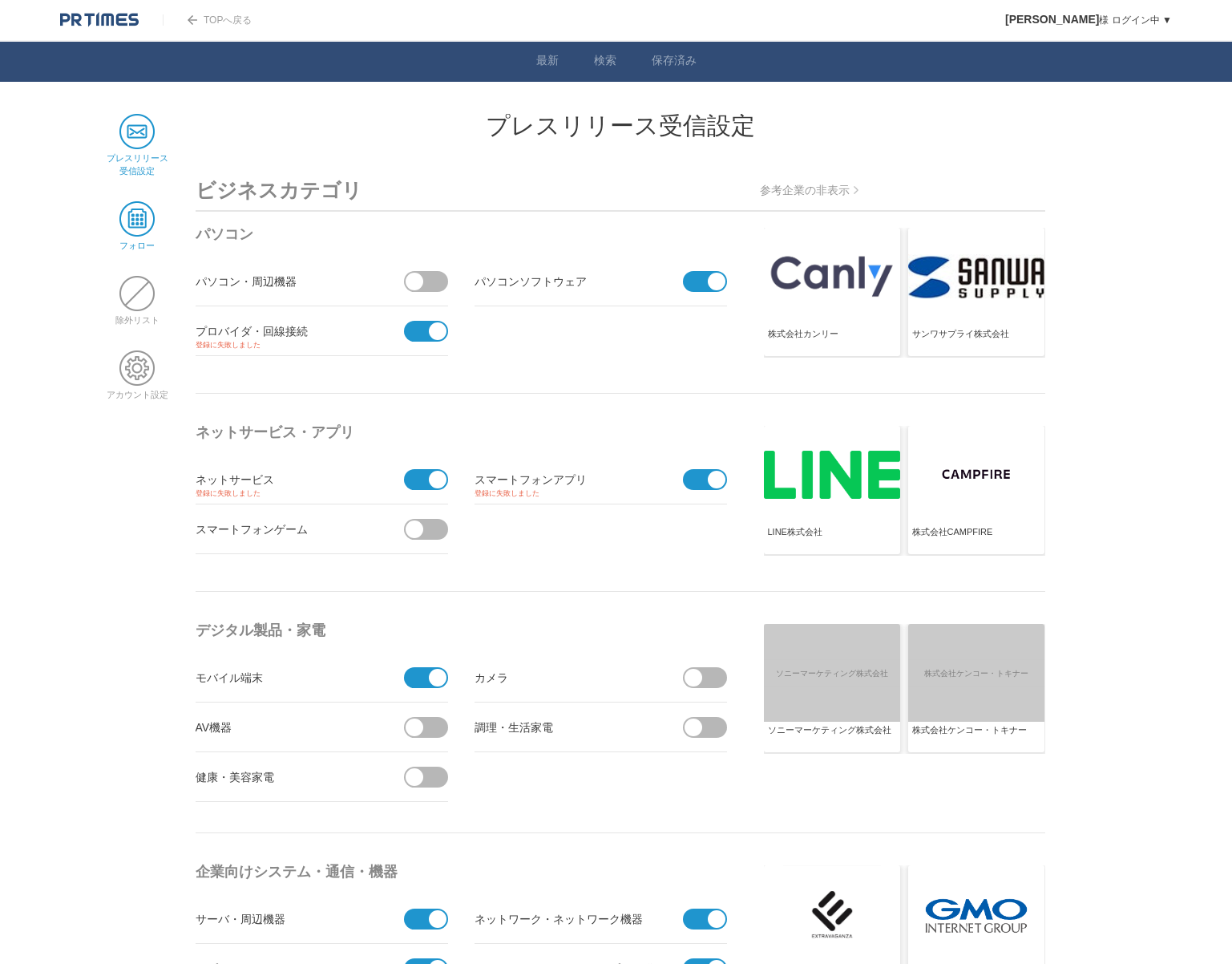
click at [140, 224] on span at bounding box center [137, 219] width 35 height 35
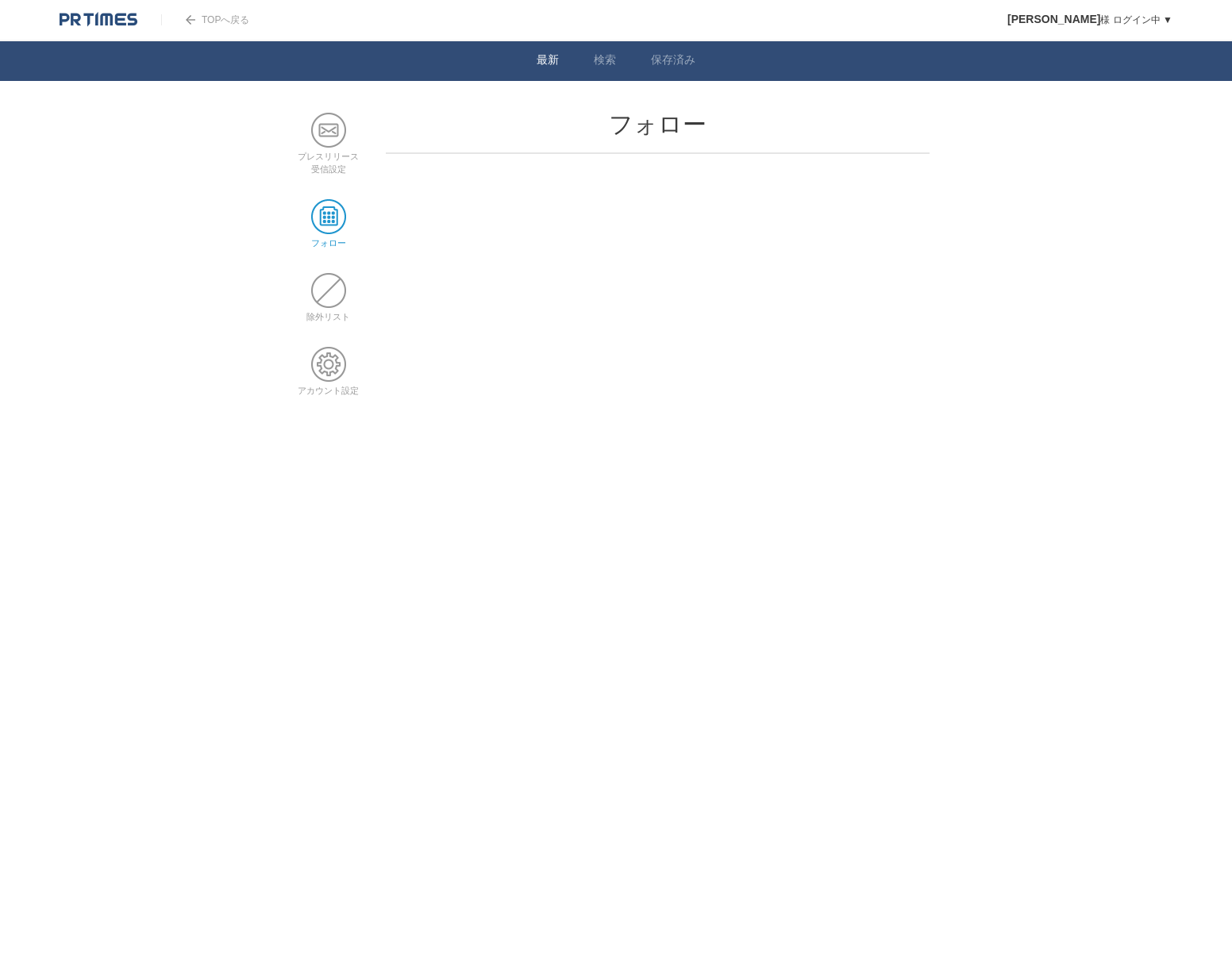
click at [551, 59] on link "最新" at bounding box center [547, 61] width 22 height 17
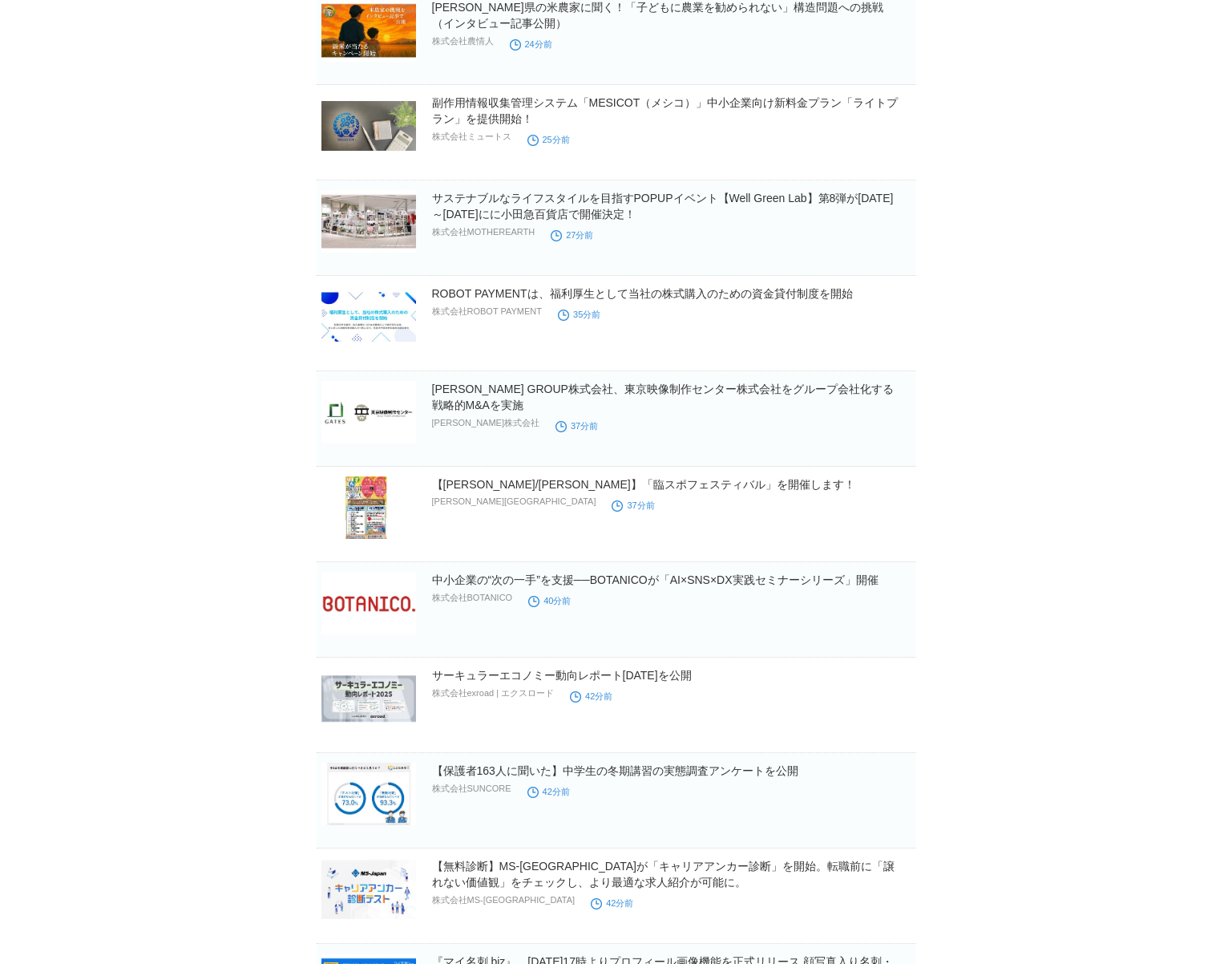
scroll to position [2727, 0]
